Goal: Transaction & Acquisition: Download file/media

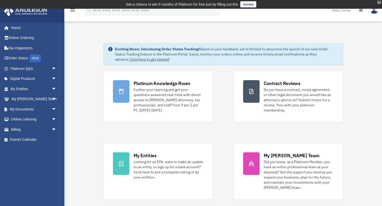
click at [378, 3] on div "X" at bounding box center [378, 2] width 3 height 3
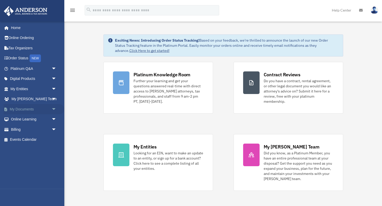
click at [53, 109] on span "arrow_drop_down" at bounding box center [56, 109] width 10 height 11
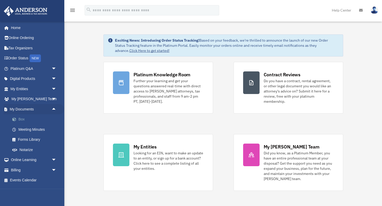
click at [22, 120] on link "Box" at bounding box center [35, 119] width 57 height 10
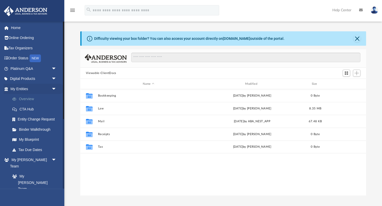
scroll to position [117, 286]
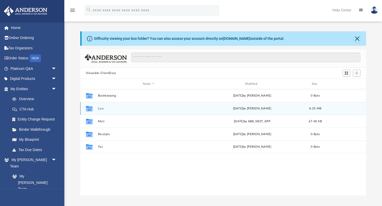
click at [100, 107] on button "Law" at bounding box center [148, 108] width 101 height 3
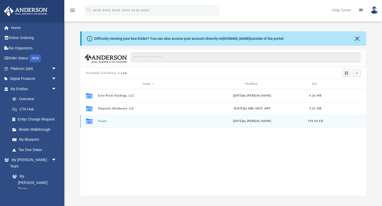
click at [100, 122] on button "Trusts" at bounding box center [148, 121] width 101 height 3
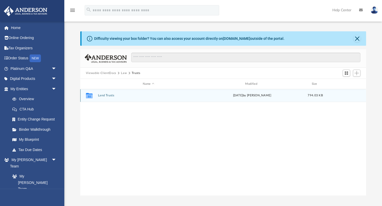
click at [110, 93] on div "Collaborated Folder Land Trusts [DATE] by [PERSON_NAME] 794.03 KB" at bounding box center [223, 95] width 286 height 13
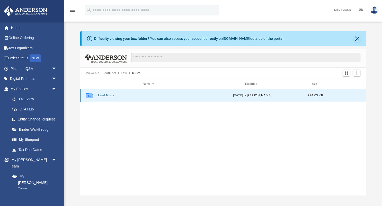
click at [106, 96] on button "Land Trusts" at bounding box center [148, 95] width 101 height 3
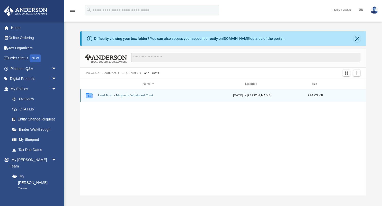
click at [265, 95] on div "[DATE] by [PERSON_NAME]" at bounding box center [251, 95] width 101 height 5
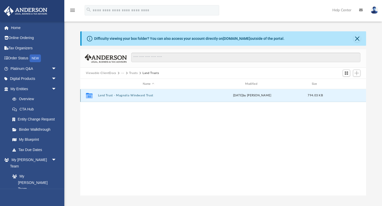
click at [313, 95] on span "794.03 KB" at bounding box center [315, 95] width 15 height 3
click at [253, 95] on div "[DATE] by [PERSON_NAME]" at bounding box center [251, 95] width 101 height 5
click at [91, 97] on icon "grid" at bounding box center [89, 95] width 7 height 5
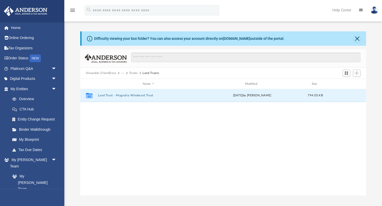
click at [174, 121] on div "Collaborated Folder Land Trust - Magnolia Windward Trust [DATE] by [PERSON_NAME…" at bounding box center [223, 142] width 286 height 106
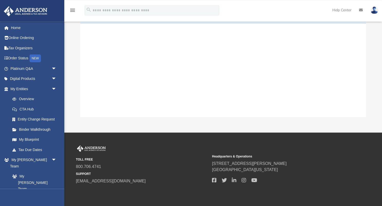
scroll to position [0, 0]
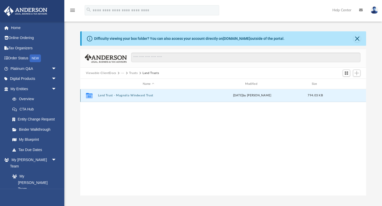
click at [264, 97] on div "[DATE] by [PERSON_NAME]" at bounding box center [251, 95] width 101 height 5
click at [311, 95] on span "794.03 KB" at bounding box center [315, 95] width 15 height 3
click at [90, 96] on icon "grid" at bounding box center [89, 95] width 7 height 5
click at [134, 74] on button "Trusts" at bounding box center [133, 73] width 9 height 5
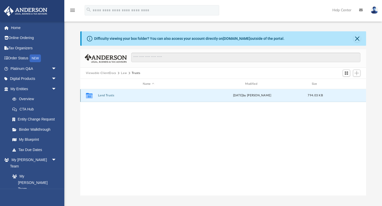
click at [103, 95] on button "Land Trusts" at bounding box center [148, 95] width 101 height 3
click at [103, 95] on button "Land Trust - Magnolia Windward Trust" at bounding box center [148, 95] width 101 height 3
click at [125, 107] on div "Collaborated Folder Land Trust - Magnolia Windward Trust [DATE] by [PERSON_NAME…" at bounding box center [223, 142] width 286 height 106
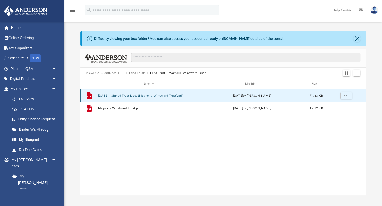
click at [151, 94] on button "[DATE] - Signed Trust Docs (Magnolia Windward Trust).pdf" at bounding box center [148, 95] width 101 height 3
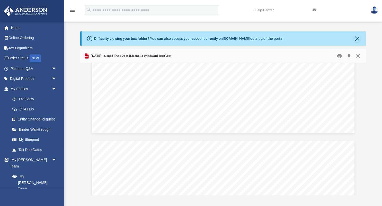
scroll to position [1047, 0]
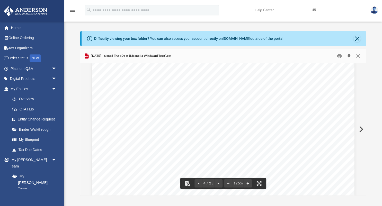
click at [348, 57] on button "Download" at bounding box center [348, 56] width 9 height 8
